Goal: Information Seeking & Learning: Learn about a topic

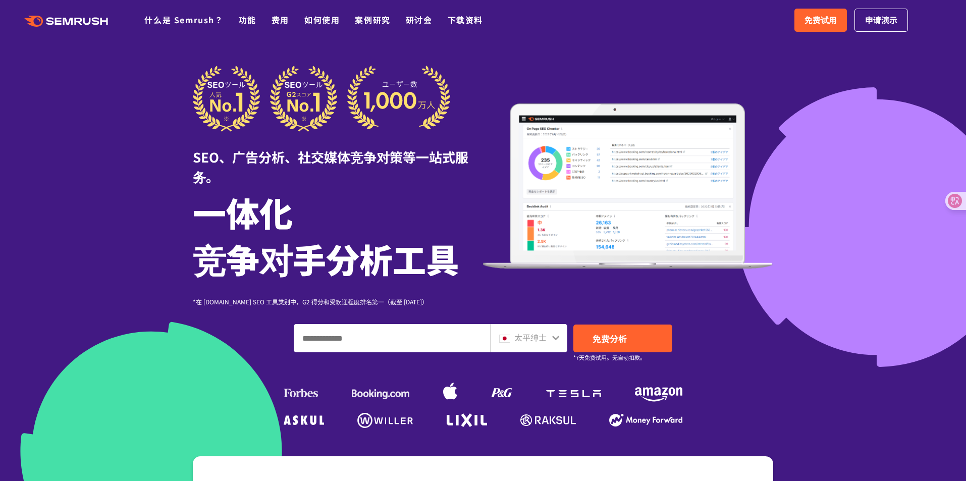
click at [541, 334] on font "太平绅士" at bounding box center [530, 337] width 32 height 12
click at [547, 336] on div "太平绅士" at bounding box center [526, 337] width 55 height 13
click at [504, 339] on img at bounding box center [504, 339] width 11 height 8
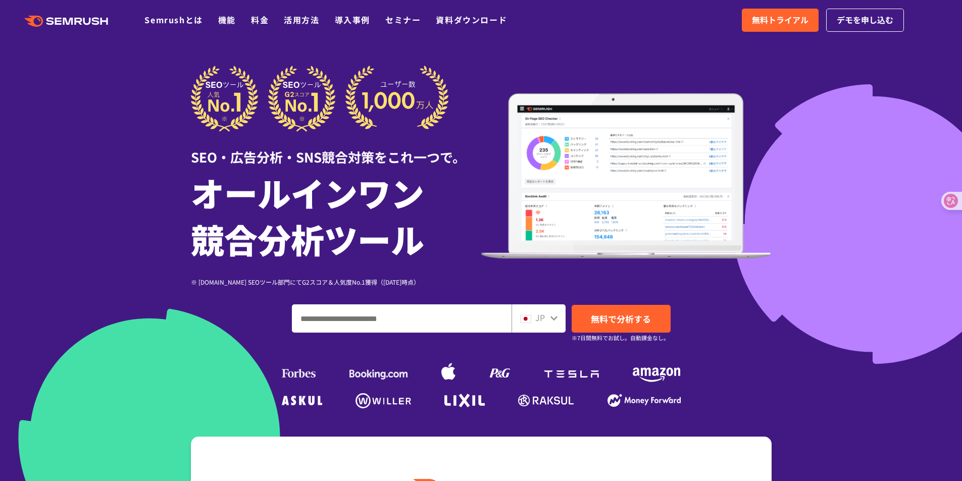
click at [548, 318] on div "JP" at bounding box center [536, 317] width 32 height 13
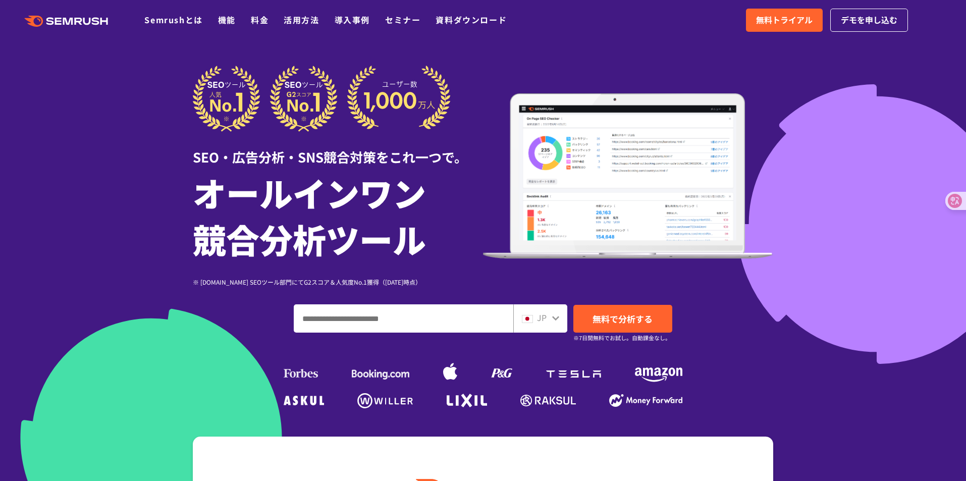
click at [557, 320] on icon at bounding box center [555, 318] width 7 height 5
click at [536, 322] on div "JP" at bounding box center [538, 317] width 32 height 13
click at [545, 320] on span "JP" at bounding box center [542, 317] width 10 height 12
click at [554, 317] on icon at bounding box center [556, 318] width 8 height 8
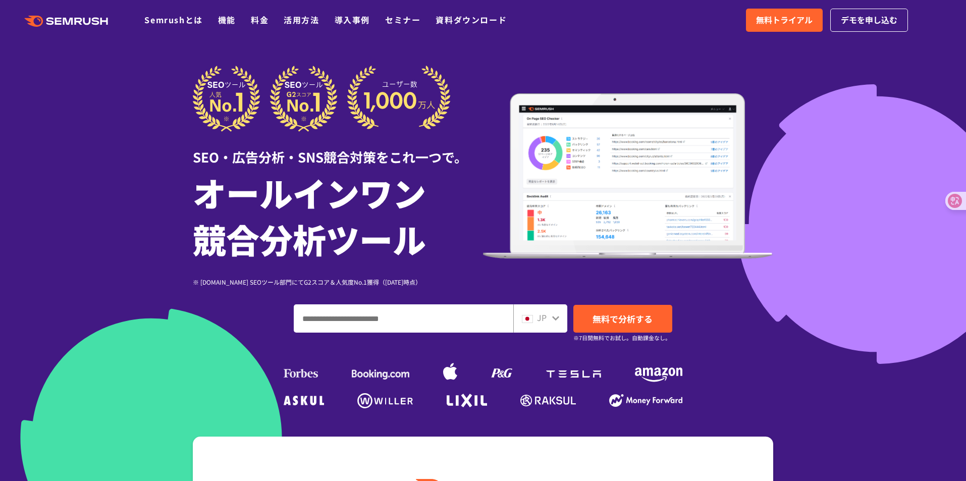
click at [539, 322] on span "JP" at bounding box center [542, 317] width 10 height 12
drag, startPoint x: 663, startPoint y: 167, endPoint x: 810, endPoint y: 150, distance: 147.3
click at [810, 148] on div at bounding box center [483, 281] width 966 height 563
click at [553, 316] on icon at bounding box center [556, 318] width 8 height 8
click at [562, 319] on div "JP" at bounding box center [540, 318] width 54 height 28
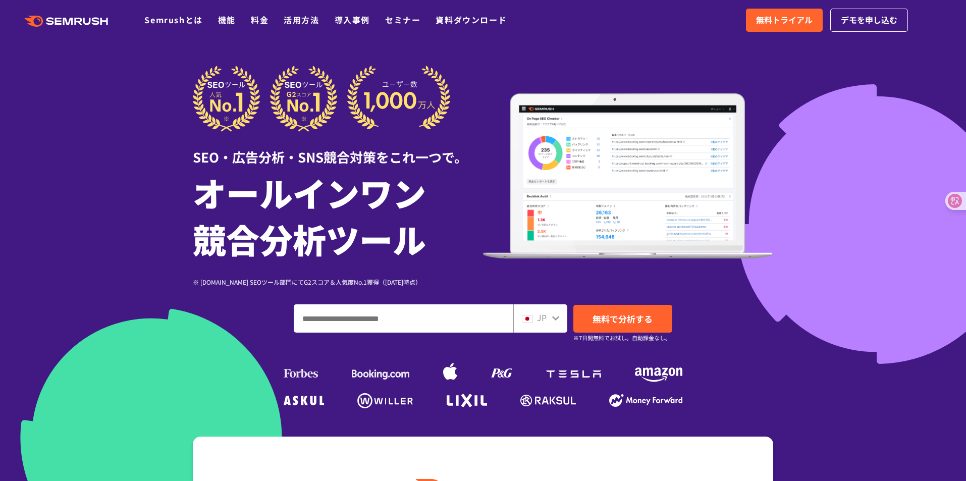
click at [533, 315] on img at bounding box center [527, 319] width 11 height 8
click at [377, 320] on input "ドメイン、キーワードまたはURLを入力してください" at bounding box center [403, 318] width 219 height 27
type input "*****"
click at [647, 315] on span "無料で分析する" at bounding box center [623, 318] width 60 height 13
